Goal: Transaction & Acquisition: Purchase product/service

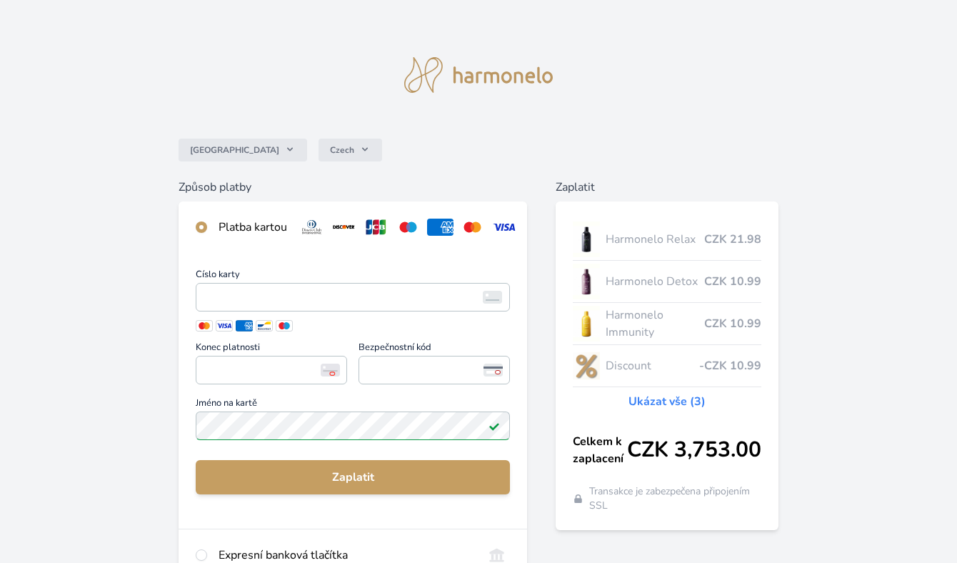
click at [259, 104] on div "Česko Czech Způsob platby Platba kartou Číslo karty <p>Your browser does not su…" at bounding box center [478, 380] width 957 height 760
click at [478, 79] on img at bounding box center [478, 75] width 148 height 36
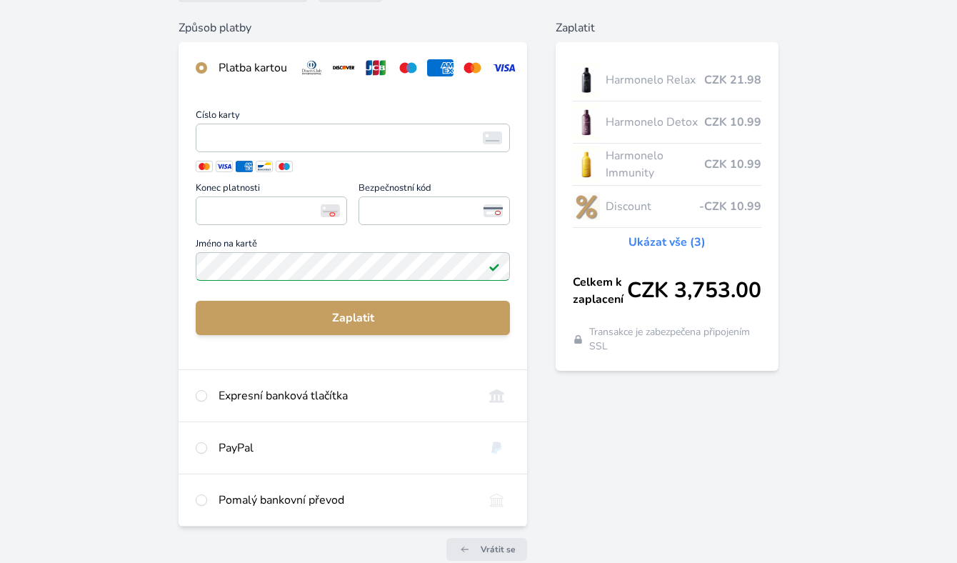
scroll to position [231, 0]
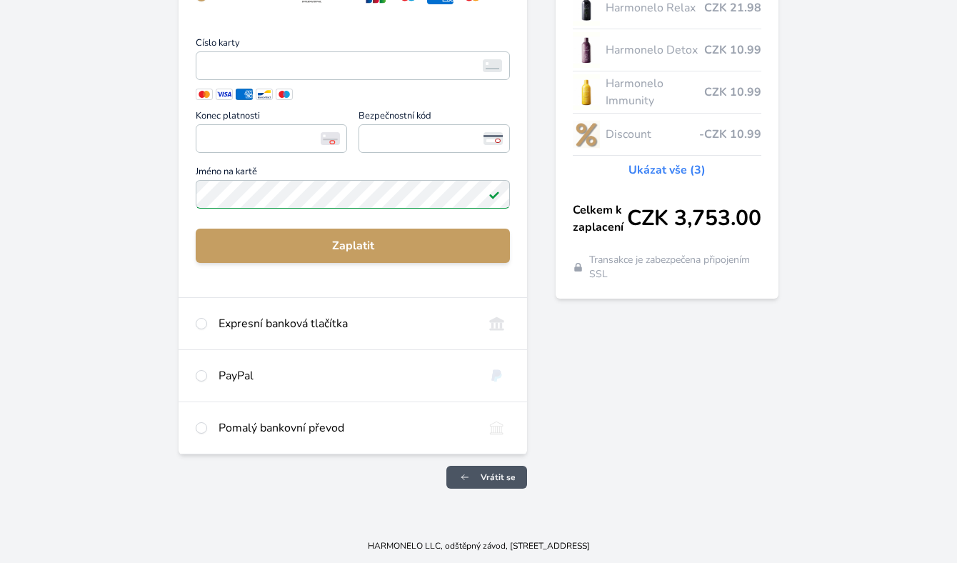
click at [489, 477] on span "Vrátit se" at bounding box center [497, 476] width 35 height 11
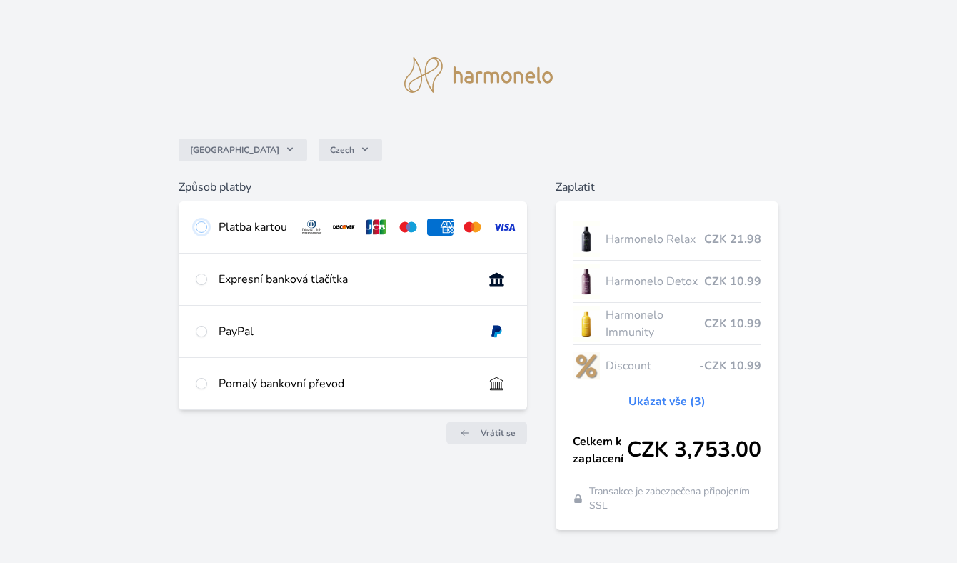
click at [200, 230] on input "radio" at bounding box center [201, 226] width 11 height 11
radio input "true"
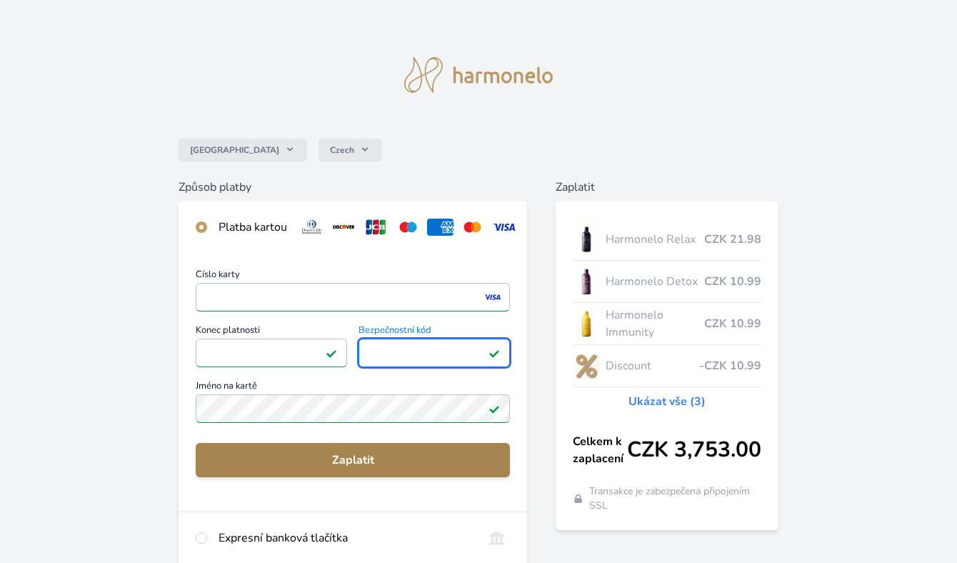
click at [271, 456] on span "Zaplatit" at bounding box center [352, 459] width 291 height 17
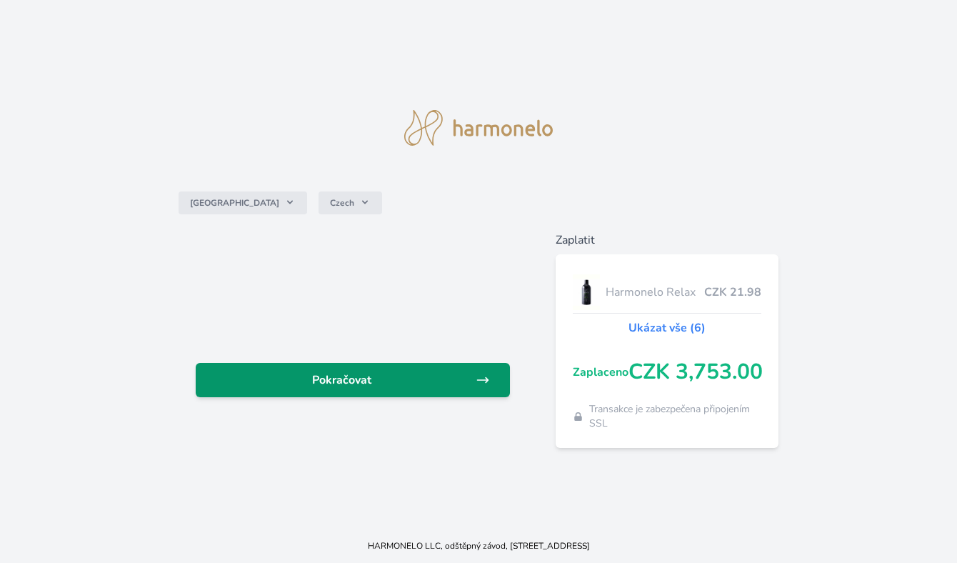
click at [295, 374] on span "Pokračovat" at bounding box center [341, 379] width 268 height 17
